Goal: Ask a question

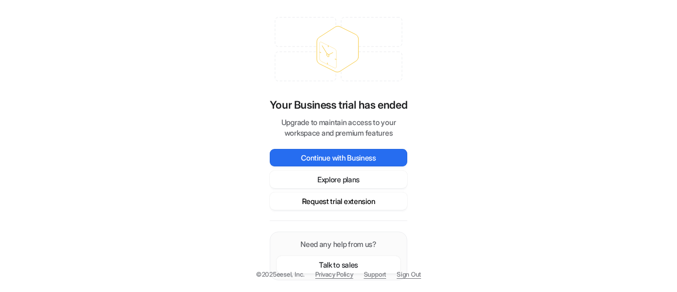
click at [358, 206] on button "Request trial extension" at bounding box center [339, 200] width 138 height 17
click at [373, 159] on button "Continue with Business" at bounding box center [339, 157] width 138 height 17
click at [373, 242] on p "Need any help from us?" at bounding box center [339, 243] width 124 height 11
click at [335, 265] on button "Talk to sales" at bounding box center [339, 264] width 124 height 17
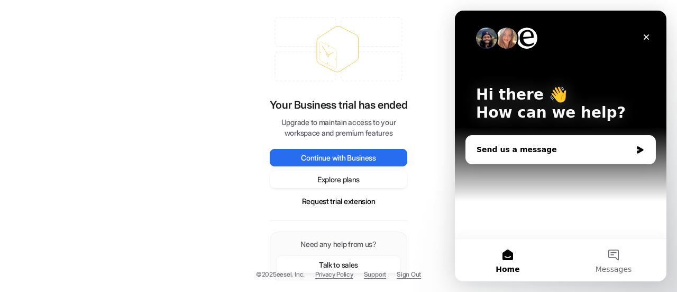
click at [625, 155] on div "Send us a message" at bounding box center [560, 149] width 189 height 28
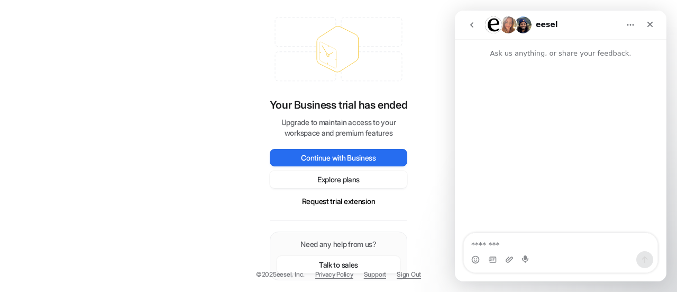
click at [519, 238] on textarea "Message…" at bounding box center [561, 242] width 194 height 18
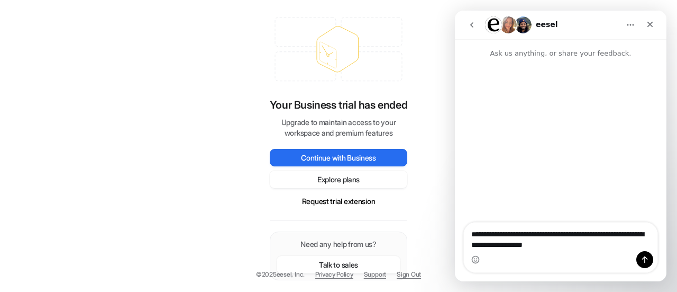
type textarea "**********"
